Goal: Navigation & Orientation: Understand site structure

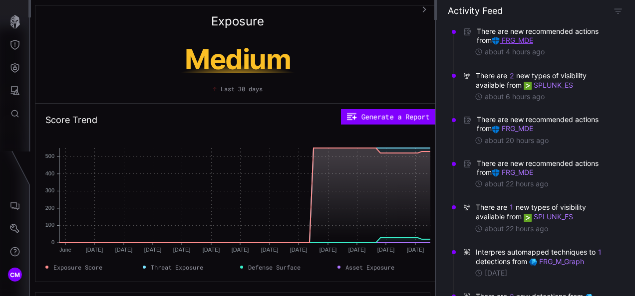
click at [521, 38] on link "FRG_MDE" at bounding box center [511, 40] width 41 height 8
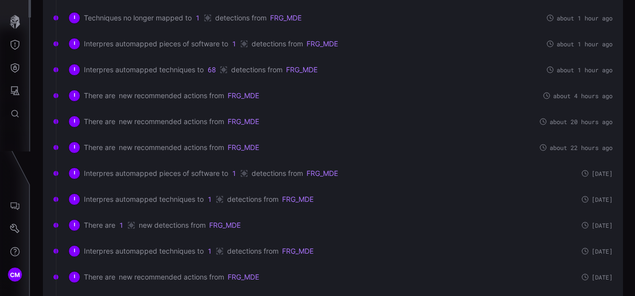
scroll to position [259, 0]
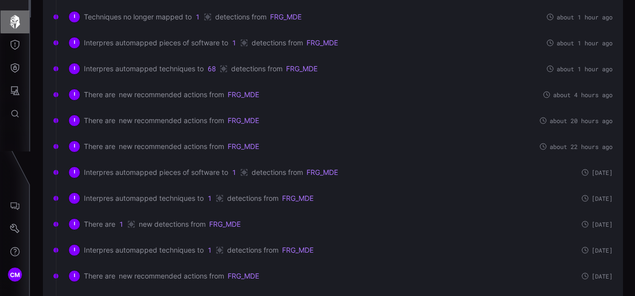
click at [17, 17] on icon "button" at bounding box center [15, 22] width 10 height 14
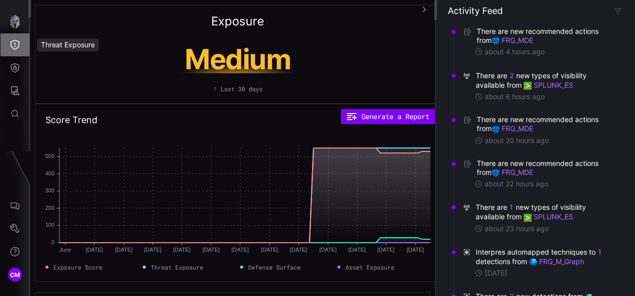
click at [9, 42] on button "Threat Exposure" at bounding box center [14, 44] width 29 height 23
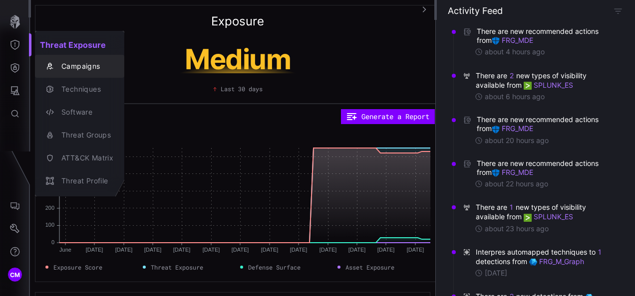
click at [70, 64] on div "Campaigns" at bounding box center [84, 66] width 57 height 12
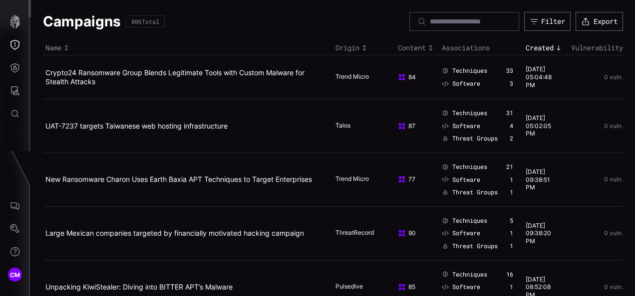
click at [70, 64] on td "Crypto24 Ransomware Group Blends Legitimate Tools with Custom Malware for Steal…" at bounding box center [188, 77] width 290 height 44
click at [17, 41] on icon "Threat Exposure" at bounding box center [15, 45] width 10 height 10
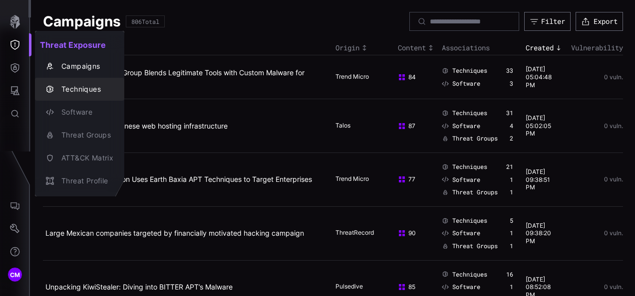
click at [77, 84] on div "Techniques" at bounding box center [84, 89] width 57 height 12
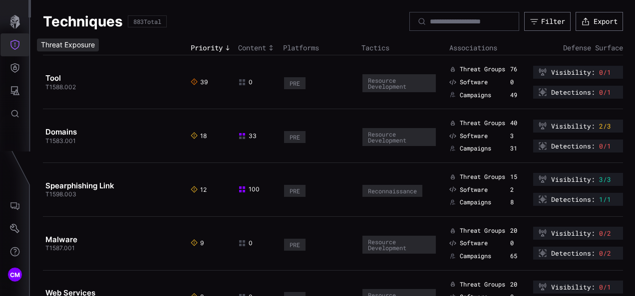
click at [18, 44] on icon "Threat Exposure" at bounding box center [14, 45] width 9 height 10
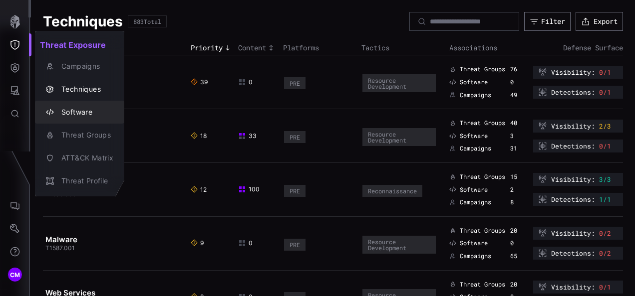
click at [72, 111] on div "Software" at bounding box center [84, 112] width 57 height 12
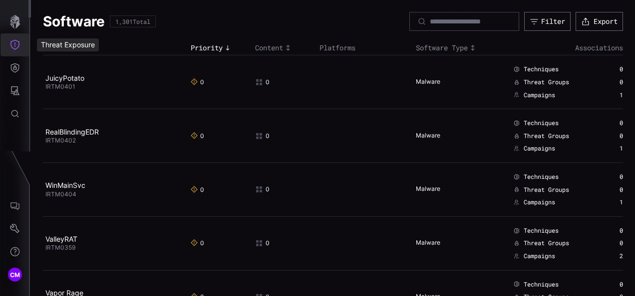
click at [19, 47] on icon "Threat Exposure" at bounding box center [15, 45] width 10 height 10
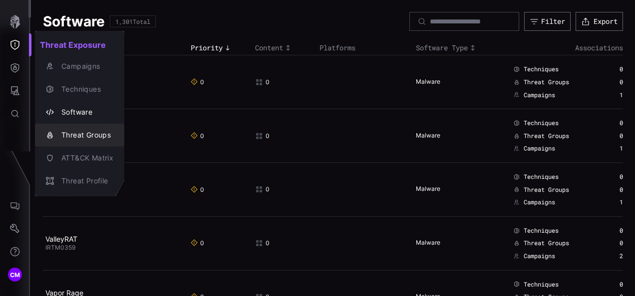
click at [85, 136] on div "Threat Groups" at bounding box center [84, 135] width 57 height 12
